Goal: Information Seeking & Learning: Check status

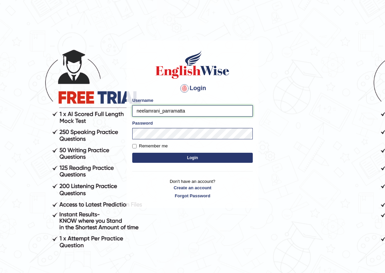
click at [160, 112] on input "neelamrani_parramatta" at bounding box center [192, 110] width 120 height 11
type input "manpreetk_parramatta"
click at [132, 152] on button "Login" at bounding box center [192, 157] width 120 height 10
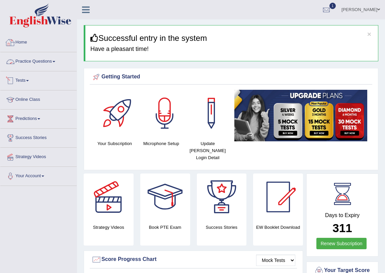
click at [20, 81] on link "Tests" at bounding box center [38, 79] width 76 height 17
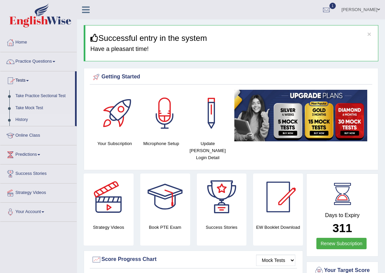
click at [18, 119] on link "History" at bounding box center [43, 120] width 63 height 12
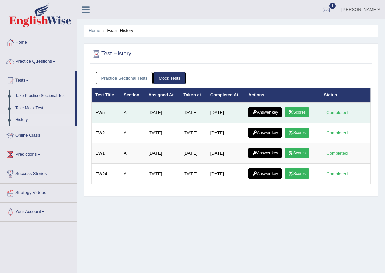
click at [293, 110] on icon at bounding box center [290, 112] width 5 height 4
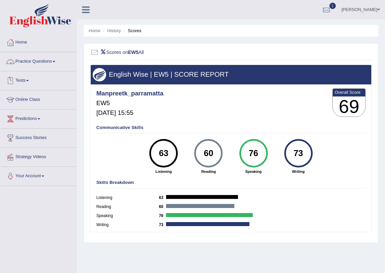
click at [31, 80] on link "Tests" at bounding box center [38, 79] width 76 height 17
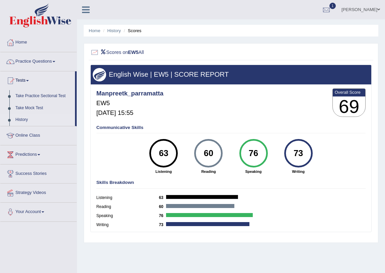
click at [25, 118] on link "History" at bounding box center [43, 120] width 63 height 12
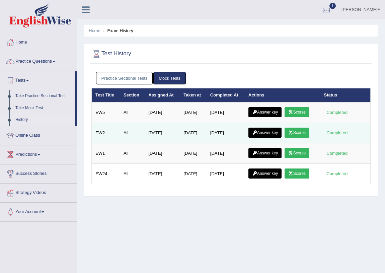
click at [299, 134] on link "Scores" at bounding box center [296, 132] width 25 height 10
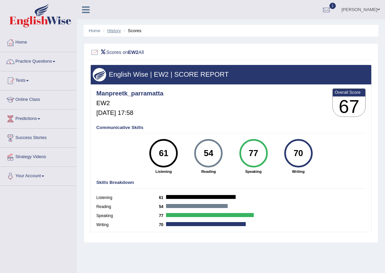
click at [114, 28] on link "History" at bounding box center [113, 30] width 13 height 5
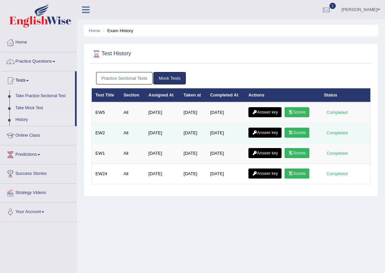
click at [250, 132] on link "Answer key" at bounding box center [264, 132] width 33 height 10
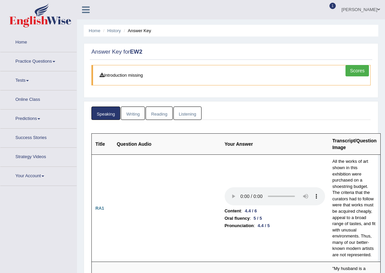
click at [160, 112] on link "Reading" at bounding box center [158, 113] width 27 height 14
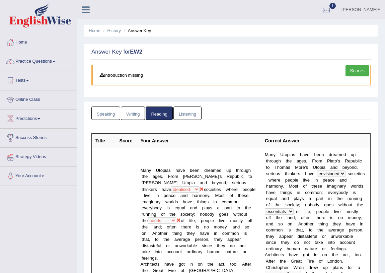
click at [358, 76] on link "Scores" at bounding box center [356, 70] width 23 height 11
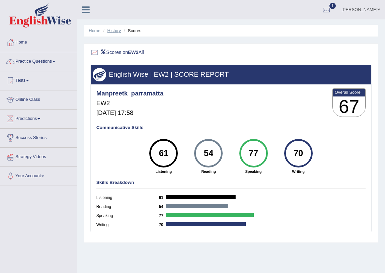
click at [111, 32] on link "History" at bounding box center [113, 30] width 13 height 5
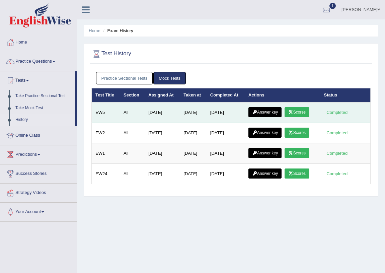
click at [301, 107] on link "Scores" at bounding box center [296, 112] width 25 height 10
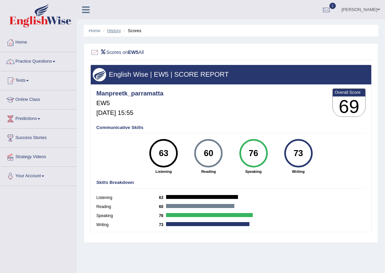
click at [108, 30] on link "History" at bounding box center [113, 30] width 13 height 5
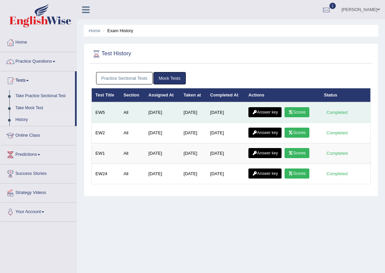
click at [270, 112] on link "Answer key" at bounding box center [264, 112] width 33 height 10
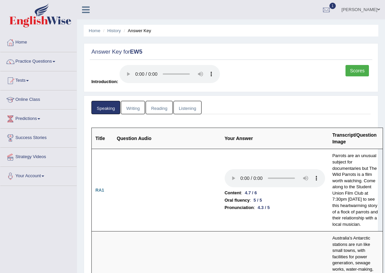
click at [132, 107] on link "Writing" at bounding box center [133, 108] width 24 height 14
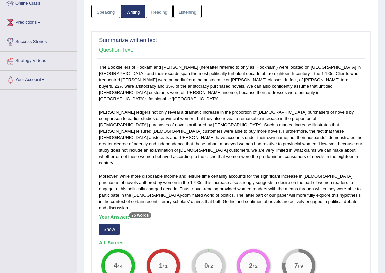
scroll to position [101, 0]
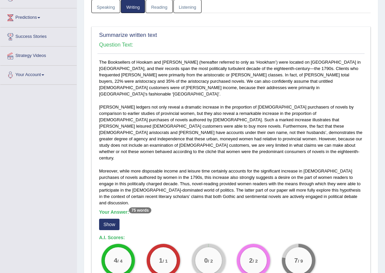
click at [107, 218] on button "Show" at bounding box center [109, 223] width 20 height 11
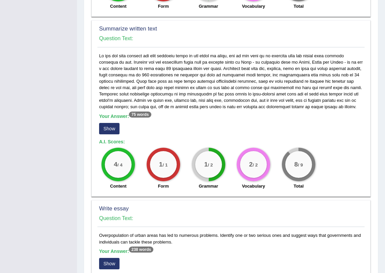
scroll to position [395, 0]
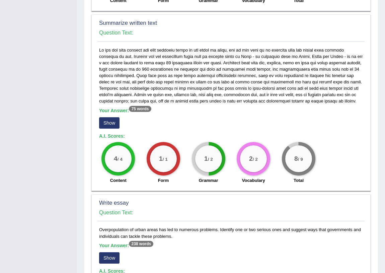
click at [118, 117] on button "Show" at bounding box center [109, 122] width 20 height 11
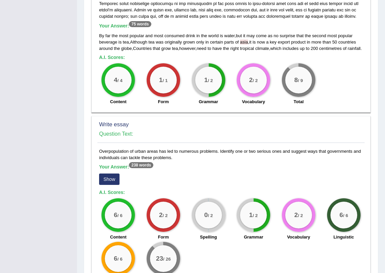
scroll to position [508, 0]
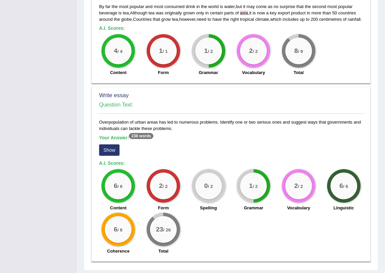
click at [105, 144] on button "Show" at bounding box center [109, 149] width 20 height 11
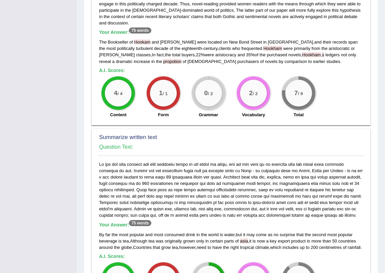
scroll to position [78, 0]
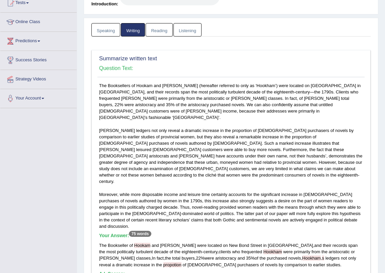
click at [160, 31] on link "Reading" at bounding box center [158, 30] width 27 height 14
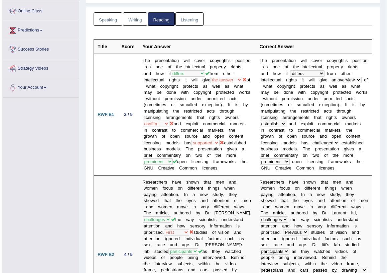
scroll to position [0, 0]
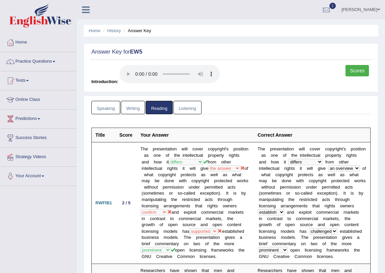
click at [184, 109] on link "Listening" at bounding box center [187, 108] width 28 height 14
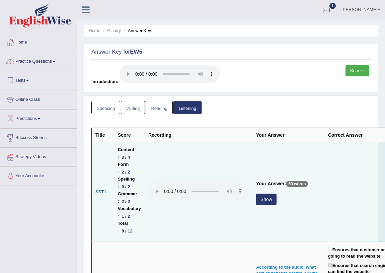
click at [269, 196] on button "Show" at bounding box center [266, 198] width 20 height 11
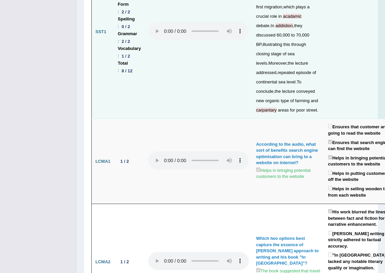
scroll to position [203, 0]
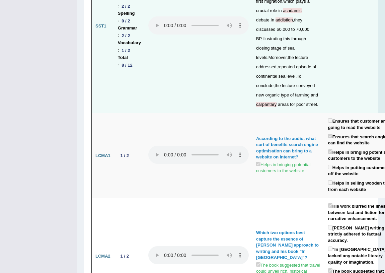
click at [276, 102] on span "carpantary" at bounding box center [266, 104] width 20 height 5
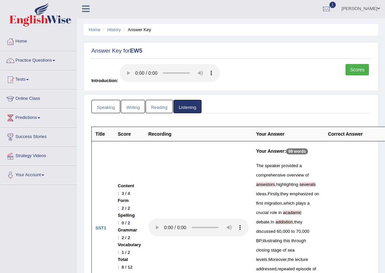
scroll to position [0, 0]
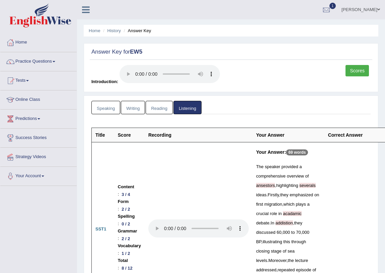
click at [368, 68] on link "Scores" at bounding box center [356, 70] width 23 height 11
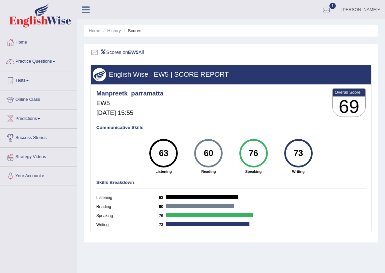
click at [336, 7] on span "1" at bounding box center [332, 6] width 7 height 6
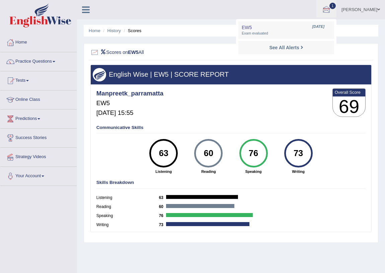
click at [321, 22] on li "EW5 [DATE] Exam evaluated" at bounding box center [286, 29] width 96 height 17
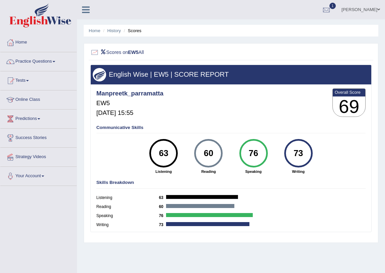
click at [331, 11] on div at bounding box center [326, 10] width 10 height 10
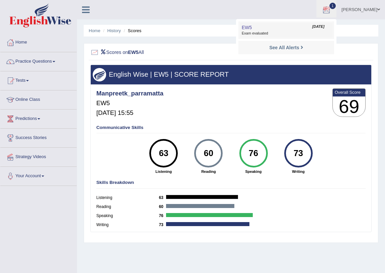
click at [317, 24] on span "[DATE]" at bounding box center [318, 26] width 12 height 5
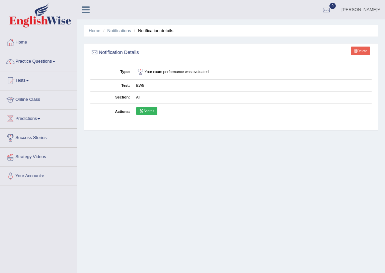
click at [140, 109] on icon at bounding box center [141, 110] width 4 height 3
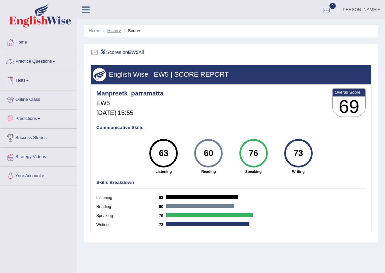
click at [115, 30] on link "History" at bounding box center [113, 30] width 13 height 5
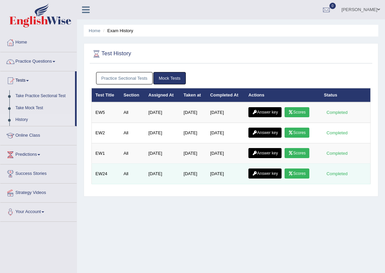
click at [297, 175] on link "Scores" at bounding box center [296, 173] width 25 height 10
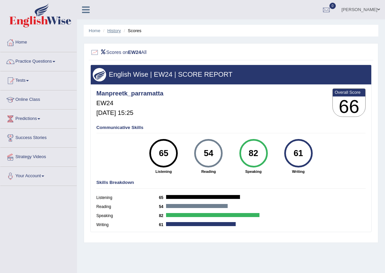
click at [115, 32] on link "History" at bounding box center [113, 30] width 13 height 5
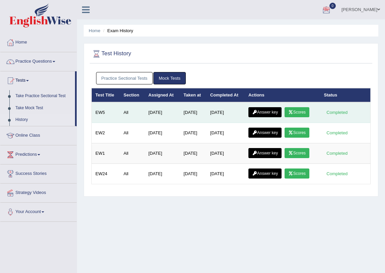
click at [293, 110] on icon at bounding box center [290, 112] width 5 height 4
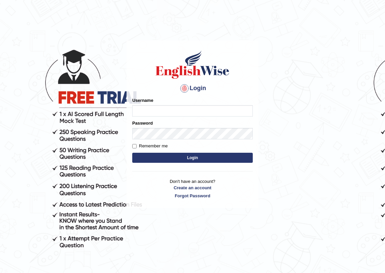
type input "neelamrani_parramatta"
